Goal: Check status: Check status

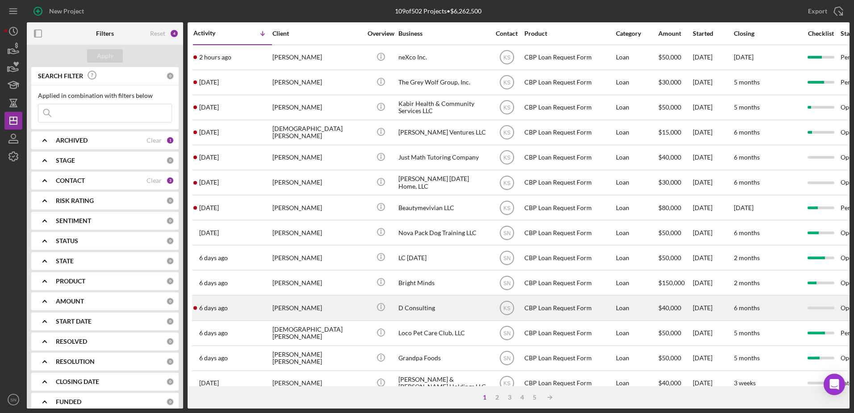
click at [217, 305] on time "6 days ago" at bounding box center [213, 307] width 29 height 7
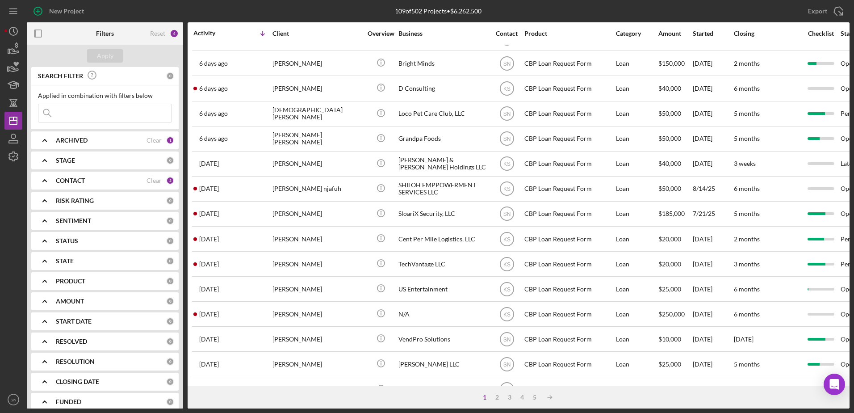
scroll to position [194, 0]
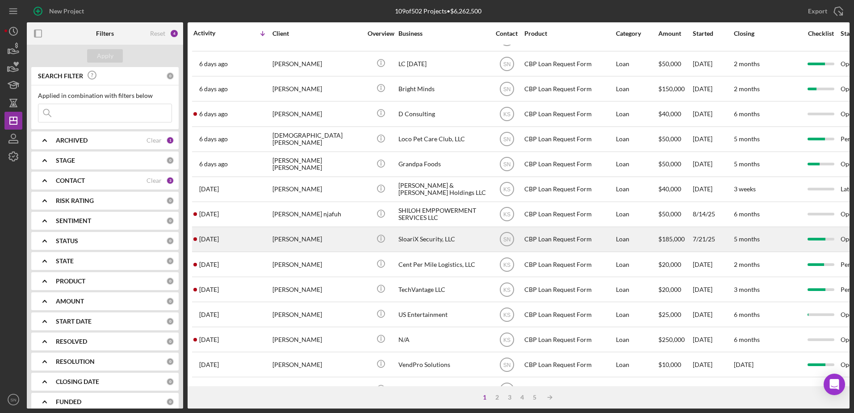
click at [331, 240] on div "[PERSON_NAME]" at bounding box center [316, 239] width 89 height 24
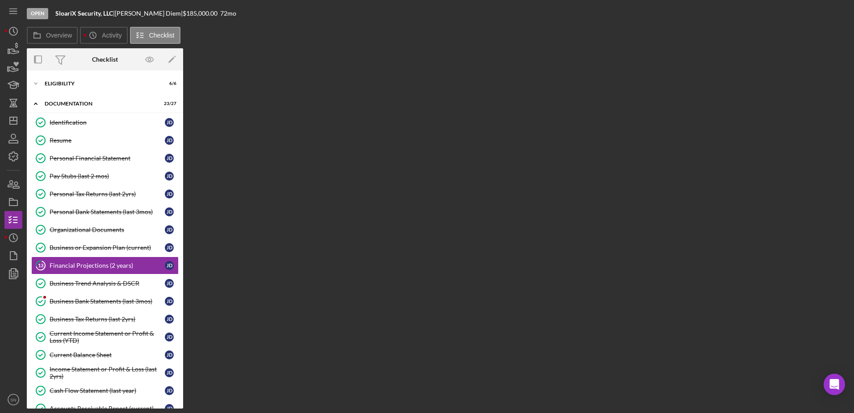
scroll to position [26, 0]
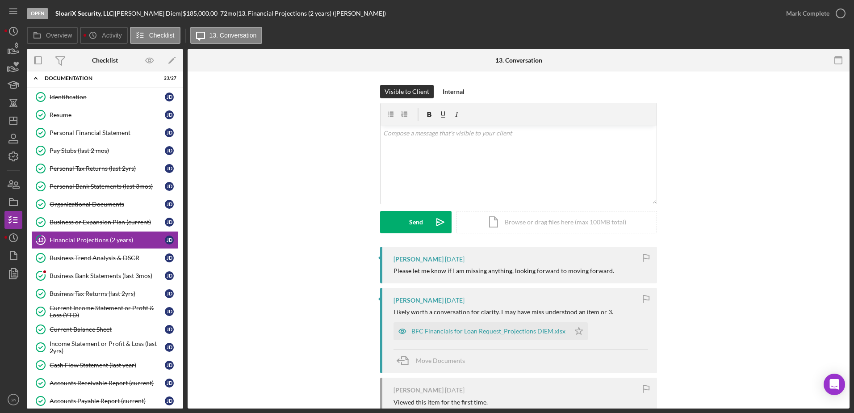
drag, startPoint x: 850, startPoint y: 243, endPoint x: 850, endPoint y: 251, distance: 8.0
click at [850, 251] on div "Open SloariX Security, LLC | Jay-Richard Diem | $185,000.00 72 mo | 13. Financi…" at bounding box center [427, 206] width 854 height 413
click at [735, 201] on div "Visible to Client Internal v Color teal Color pink Remove color Add row above A…" at bounding box center [518, 166] width 635 height 162
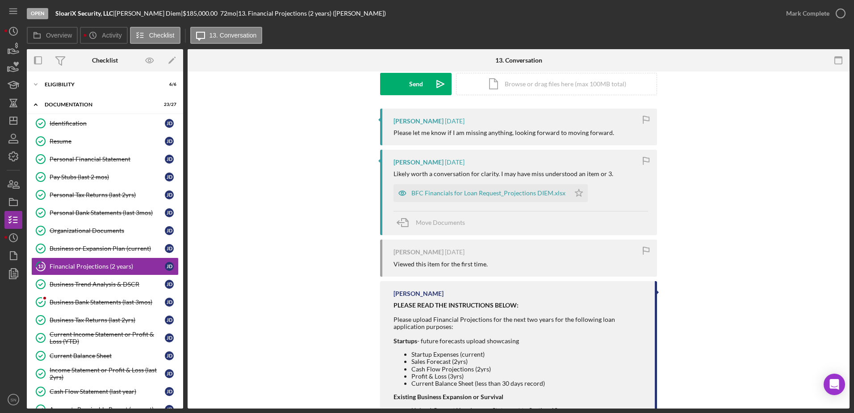
scroll to position [114, 0]
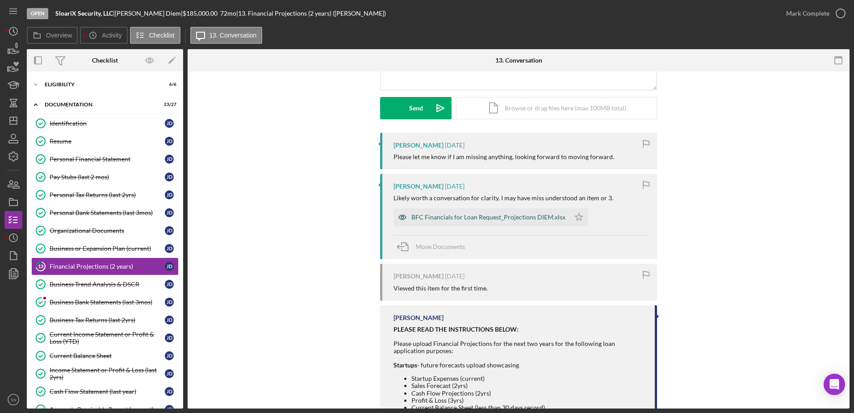
click at [460, 219] on div "BFC Financials for Loan Request_Projections DIEM.xlsx" at bounding box center [488, 216] width 154 height 7
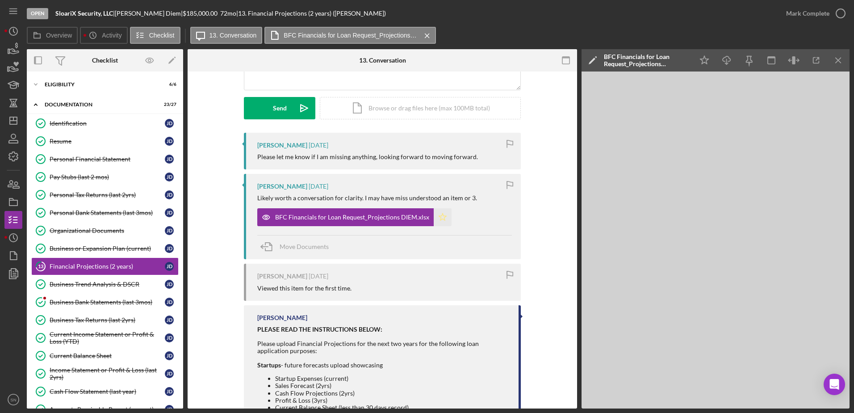
click at [434, 216] on icon "Icon/Star" at bounding box center [443, 217] width 18 height 18
click at [439, 219] on polygon "button" at bounding box center [443, 216] width 8 height 7
click at [439, 217] on polygon "button" at bounding box center [443, 216] width 8 height 7
click at [838, 13] on icon "button" at bounding box center [840, 13] width 22 height 22
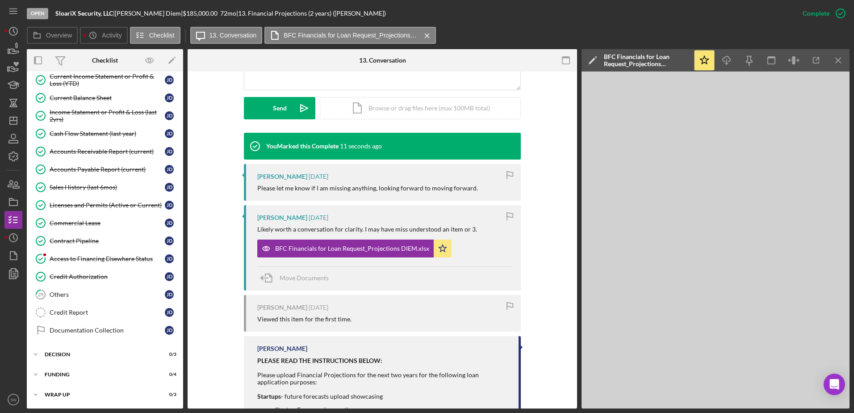
scroll to position [0, 0]
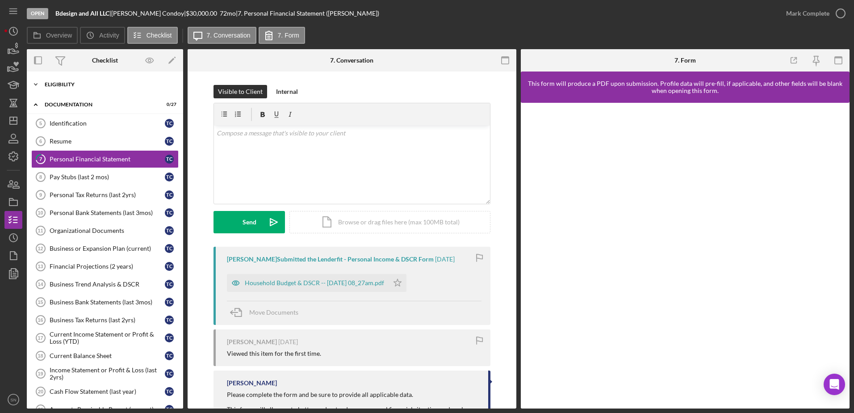
click at [35, 84] on polyline at bounding box center [35, 84] width 3 height 2
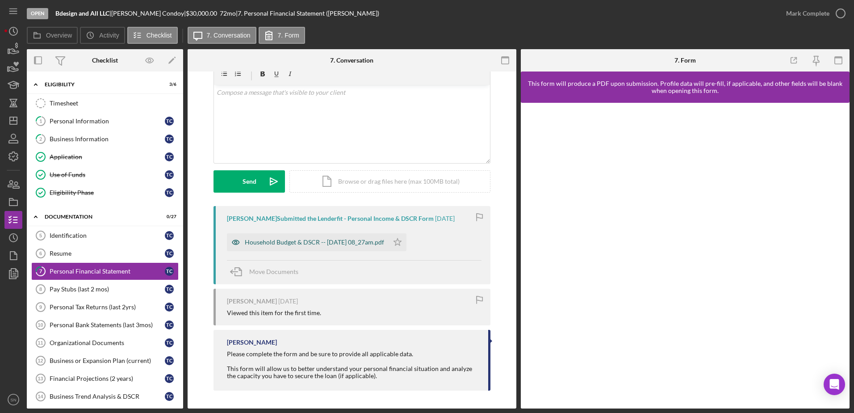
click at [311, 237] on div "Household Budget & DSCR -- 2025-08-18 08_27am.pdf" at bounding box center [308, 242] width 162 height 18
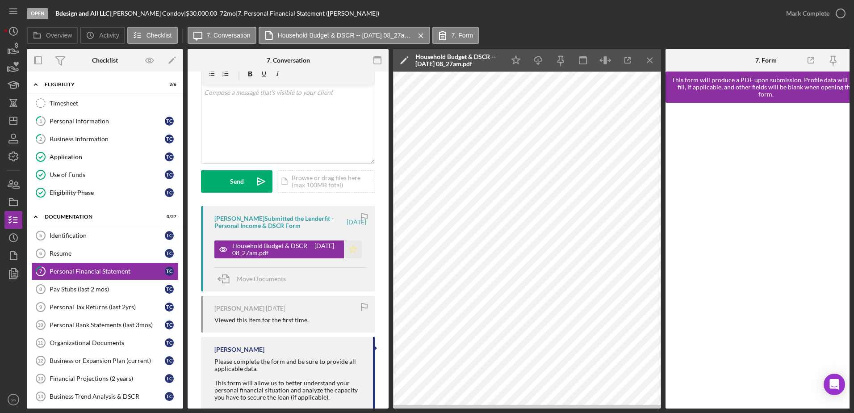
drag, startPoint x: 349, startPoint y: 249, endPoint x: 371, endPoint y: 230, distance: 29.4
click at [349, 249] on icon "Icon/Star" at bounding box center [353, 249] width 18 height 18
click at [839, 10] on icon "button" at bounding box center [840, 13] width 22 height 22
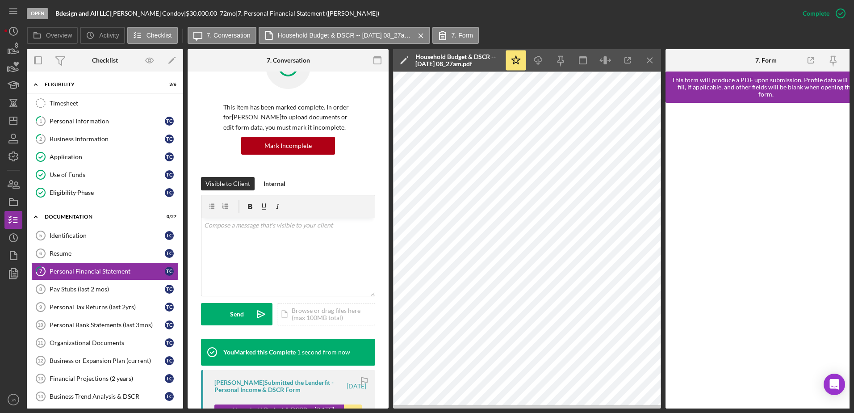
scroll to position [173, 0]
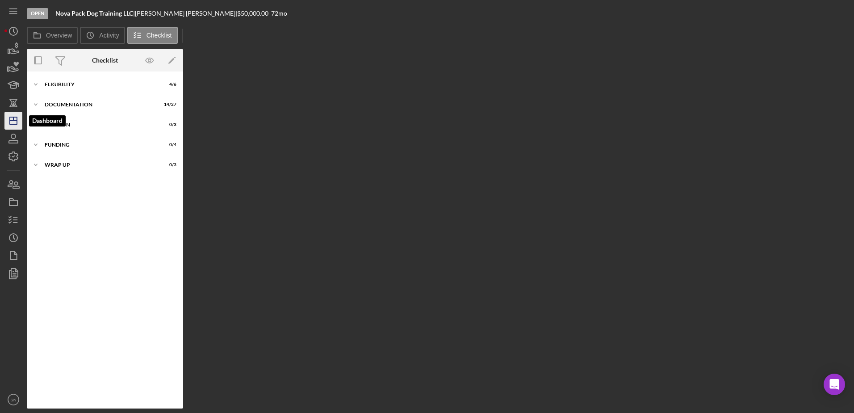
click at [13, 120] on line "button" at bounding box center [13, 119] width 0 height 4
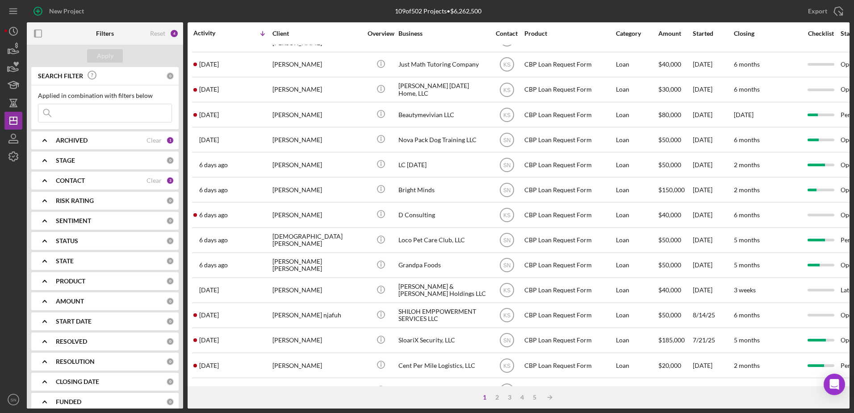
scroll to position [173, 0]
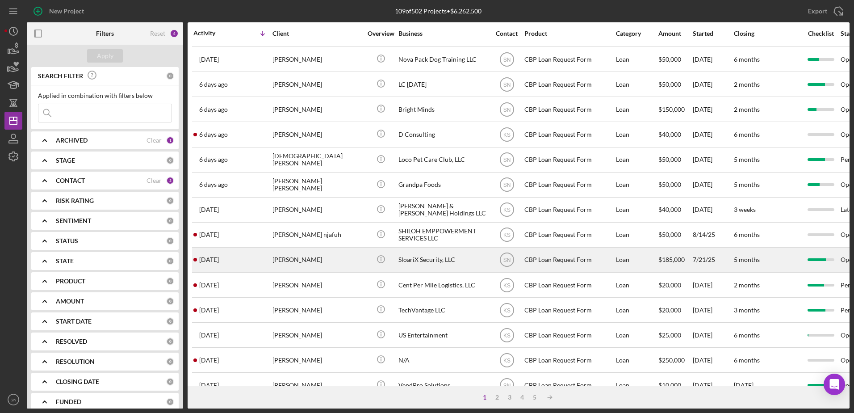
click at [232, 260] on div "1 week ago Jay-Richard Diem" at bounding box center [232, 260] width 78 height 24
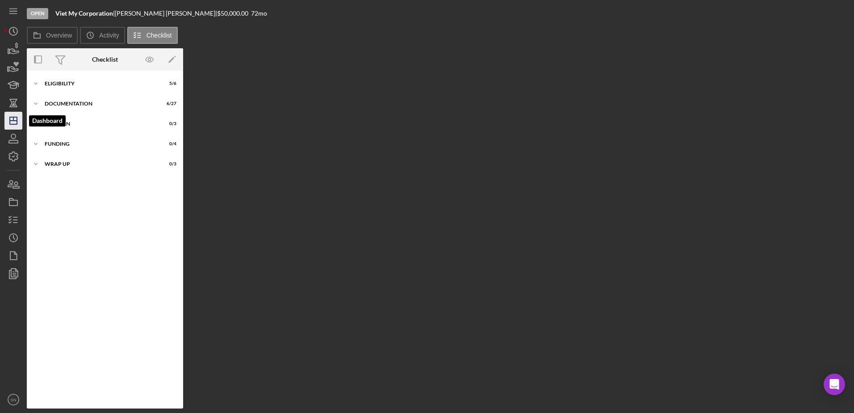
click at [13, 122] on icon "Icon/Dashboard" at bounding box center [13, 120] width 22 height 22
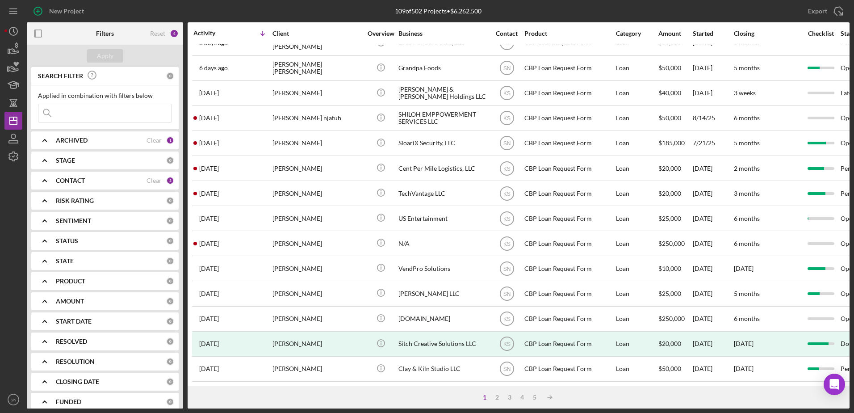
scroll to position [296, 0]
click at [496, 398] on div "2" at bounding box center [497, 396] width 13 height 7
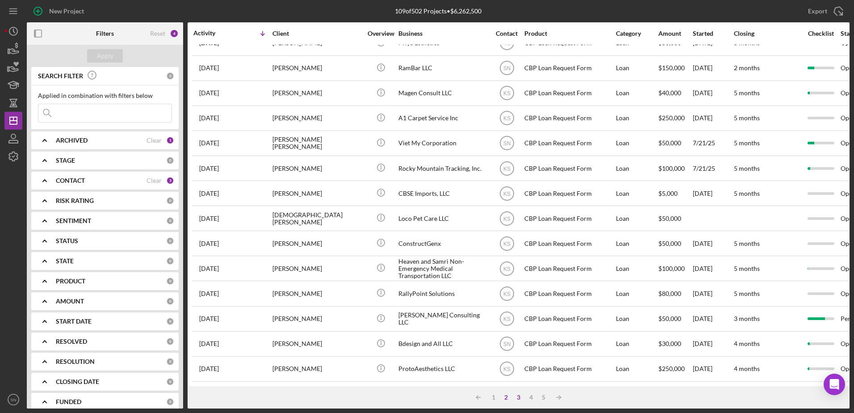
click at [517, 398] on div "3" at bounding box center [518, 396] width 13 height 7
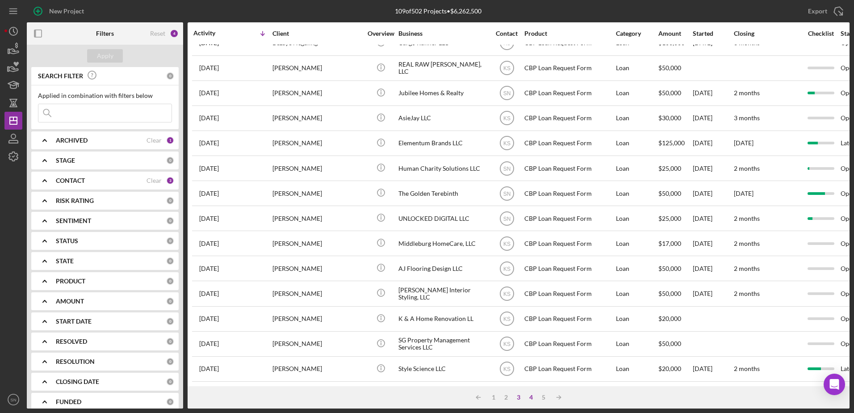
click at [530, 398] on div "4" at bounding box center [531, 396] width 13 height 7
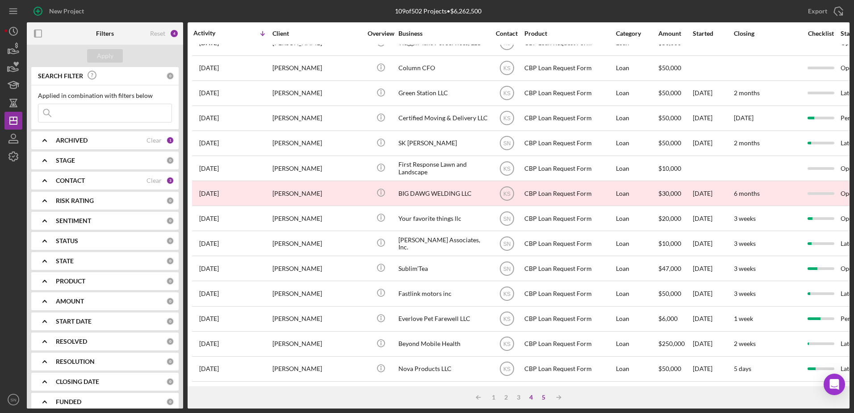
click at [542, 398] on div "5" at bounding box center [543, 396] width 13 height 7
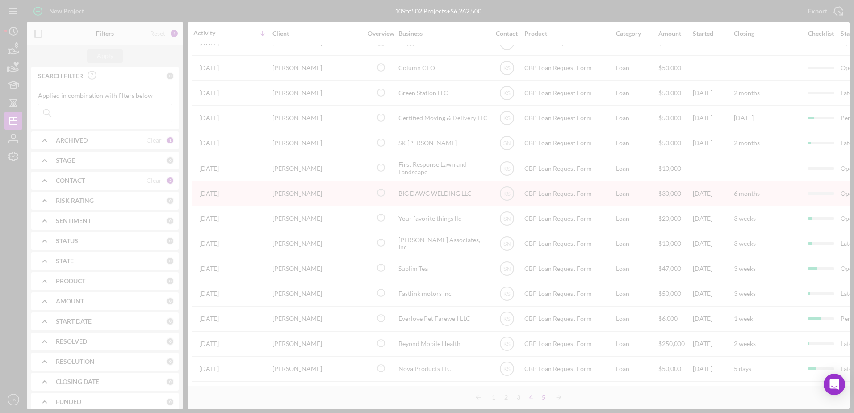
scroll to position [0, 0]
